Goal: Task Accomplishment & Management: Manage account settings

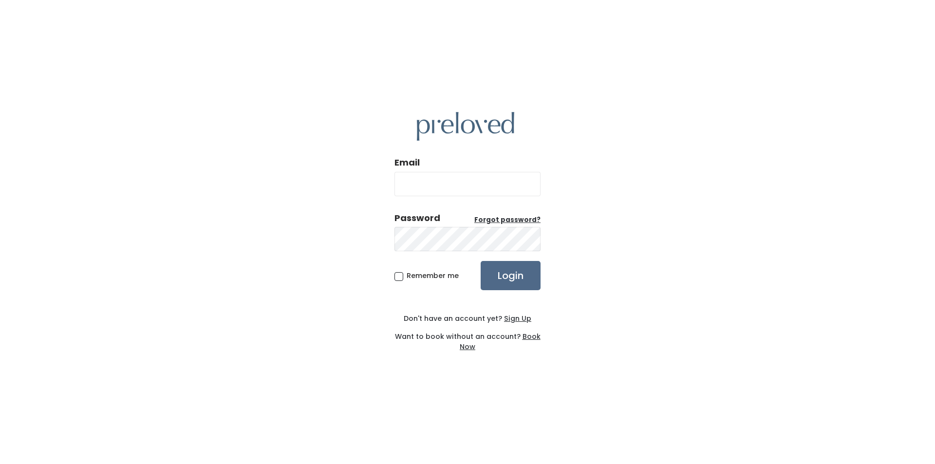
type input "[EMAIL_ADDRESS][DOMAIN_NAME]"
click at [525, 271] on input "Login" at bounding box center [511, 275] width 60 height 29
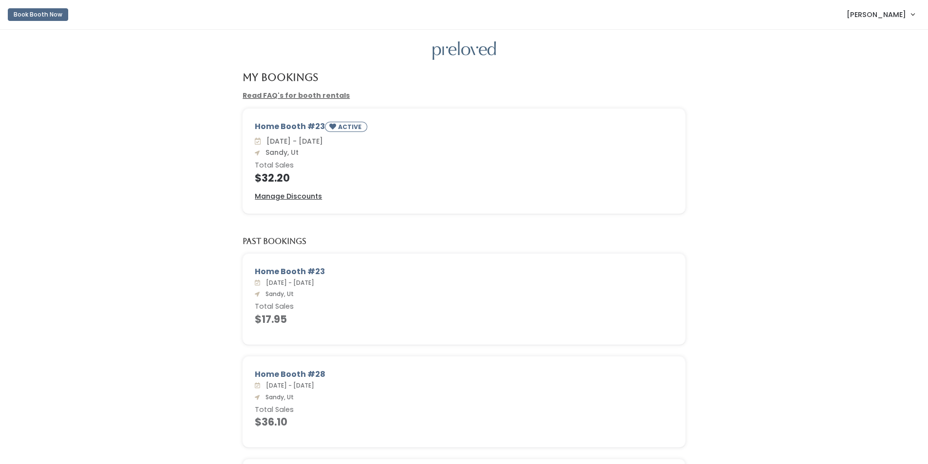
click at [899, 14] on span "[PERSON_NAME]" at bounding box center [875, 14] width 59 height 11
click at [863, 84] on button "Logout" at bounding box center [879, 82] width 87 height 18
